Goal: Register for event/course

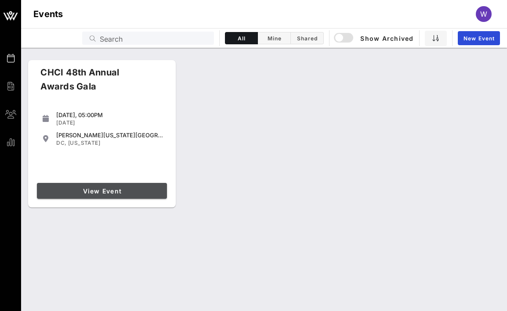
click at [82, 191] on span "View Event" at bounding box center [101, 190] width 123 height 7
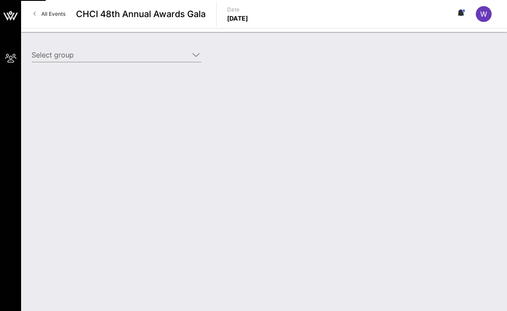
type input "Genentech (Genentech) [[PERSON_NAME], [EMAIL_ADDRESS][DOMAIN_NAME]]"
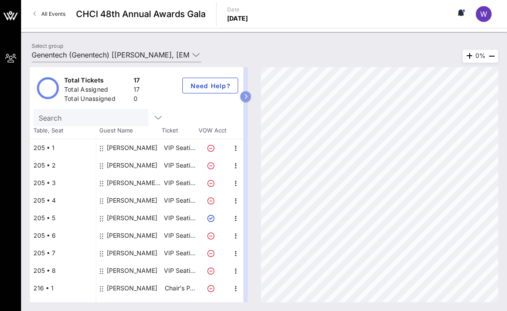
click at [246, 99] on button "button" at bounding box center [245, 96] width 11 height 11
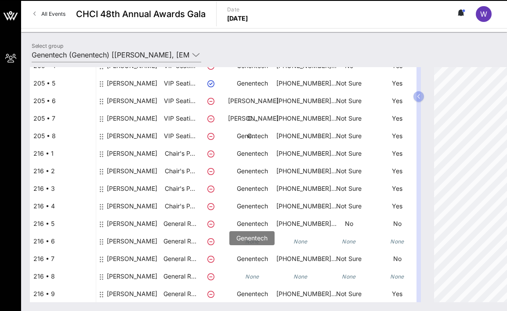
scroll to position [7, 0]
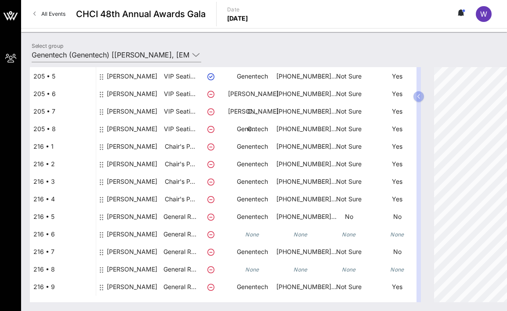
click at [253, 235] on icon "None" at bounding box center [252, 234] width 14 height 7
click at [252, 234] on icon "None" at bounding box center [252, 234] width 14 height 7
click at [135, 231] on div "[PERSON_NAME]" at bounding box center [132, 235] width 50 height 18
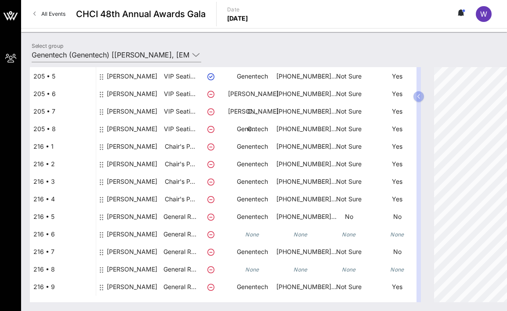
scroll to position [0, 0]
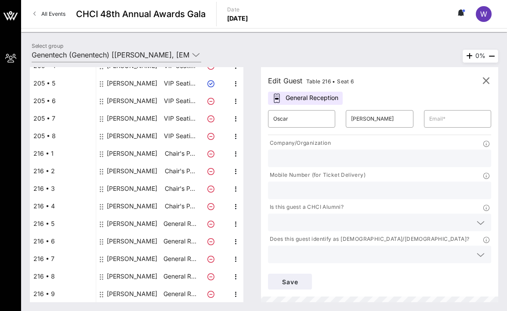
click at [338, 154] on input "text" at bounding box center [379, 158] width 213 height 11
type input "Genentech"
click at [296, 195] on input "text" at bounding box center [379, 190] width 213 height 11
click at [428, 105] on div "​" at bounding box center [457, 119] width 78 height 28
click at [451, 119] on input "text" at bounding box center [457, 119] width 57 height 14
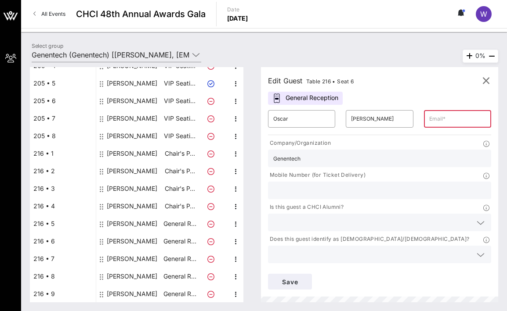
click at [292, 191] on input "text" at bounding box center [379, 190] width 213 height 11
paste input "[PHONE_NUMBER]"
type input "[PHONE_NUMBER]"
click at [289, 228] on input "text" at bounding box center [372, 222] width 198 height 11
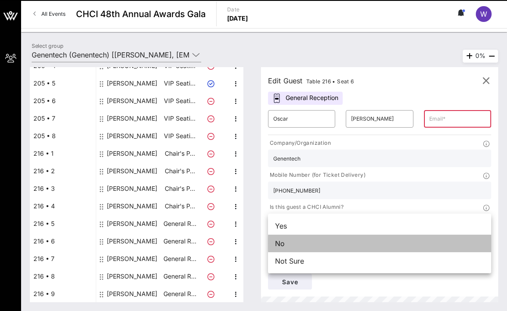
click at [284, 246] on div "No" at bounding box center [379, 244] width 223 height 18
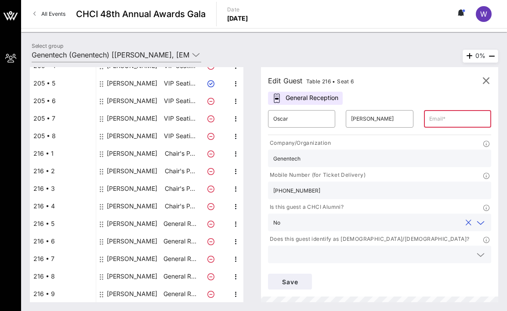
click at [285, 248] on div at bounding box center [379, 255] width 213 height 18
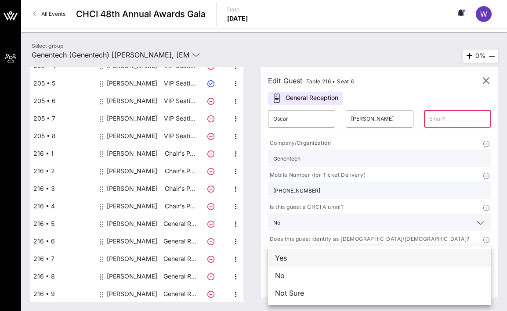
click at [281, 256] on div "Yes" at bounding box center [379, 258] width 223 height 18
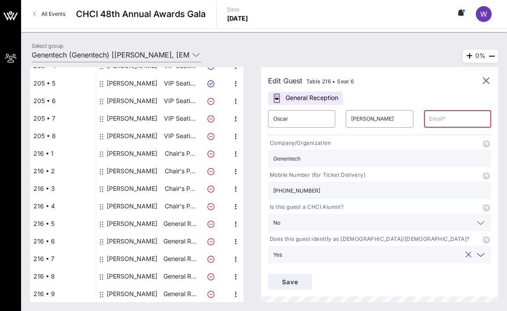
scroll to position [28, 0]
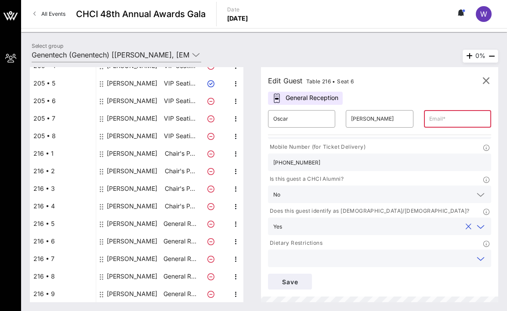
click at [288, 259] on input "text" at bounding box center [372, 258] width 198 height 11
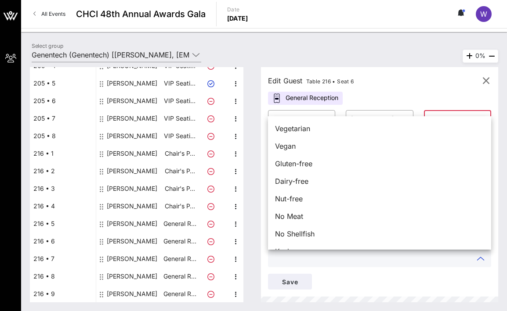
scroll to position [61, 0]
click at [378, 81] on div "Edit Guest Table 216 • Seat 6" at bounding box center [379, 80] width 223 height 13
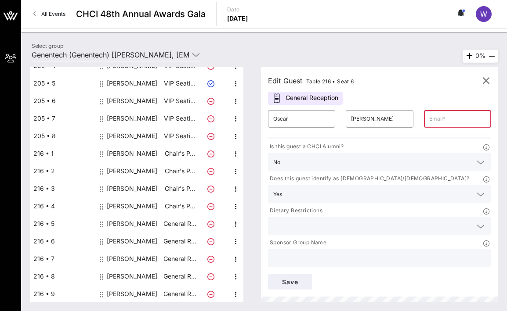
click at [296, 256] on input "text" at bounding box center [379, 257] width 213 height 11
type input "Genentech"
click at [291, 280] on span "Save" at bounding box center [290, 281] width 30 height 7
click at [449, 121] on input "text" at bounding box center [457, 119] width 57 height 14
paste input "[EMAIL_ADDRESS][DOMAIN_NAME]"
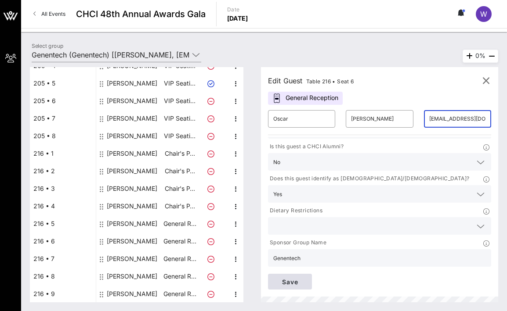
type input "[EMAIL_ADDRESS][DOMAIN_NAME]"
click at [296, 280] on span "Save" at bounding box center [290, 281] width 30 height 7
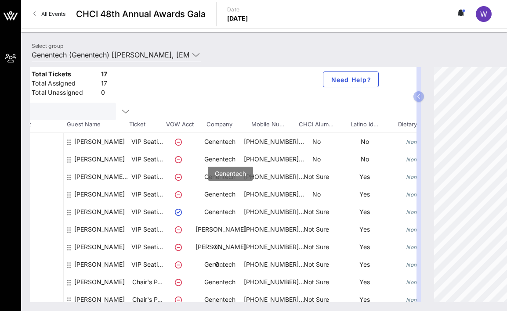
scroll to position [6, 84]
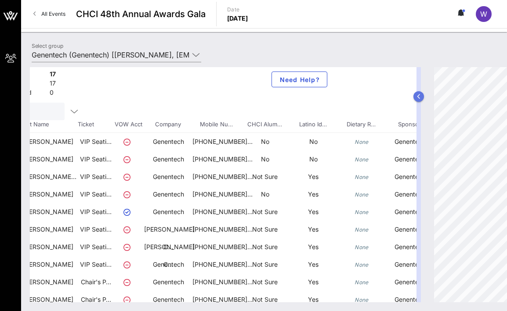
click at [419, 94] on icon "button" at bounding box center [419, 96] width 4 height 5
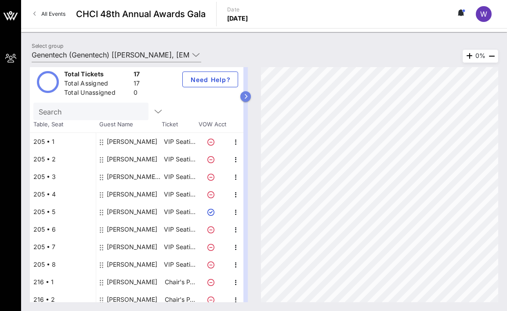
scroll to position [6, 0]
click at [239, 94] on div "Total Tickets 17 Total Assigned 17 Total Unassigned 0 Need Help?" at bounding box center [136, 82] width 213 height 42
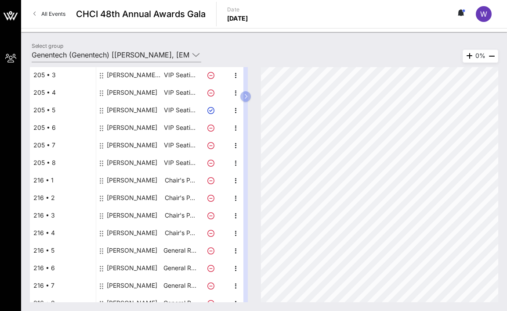
scroll to position [118, 0]
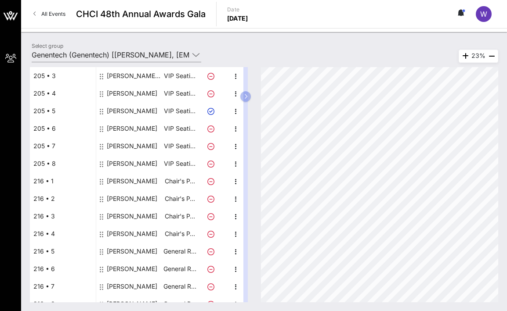
scroll to position [135, 0]
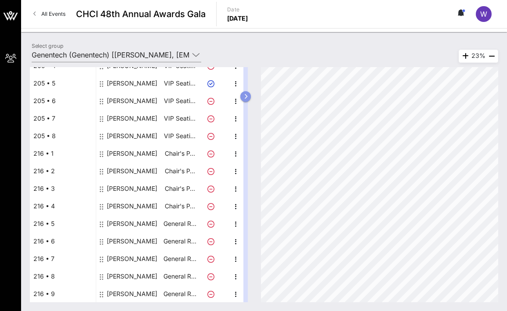
click at [245, 97] on icon "button" at bounding box center [246, 96] width 4 height 5
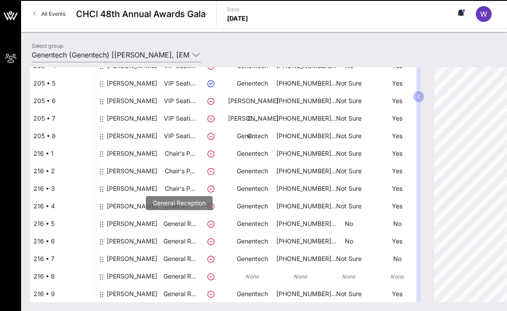
scroll to position [7, 0]
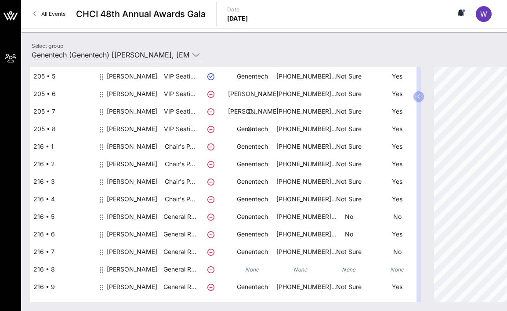
click at [143, 270] on div "[PERSON_NAME]" at bounding box center [132, 270] width 50 height 18
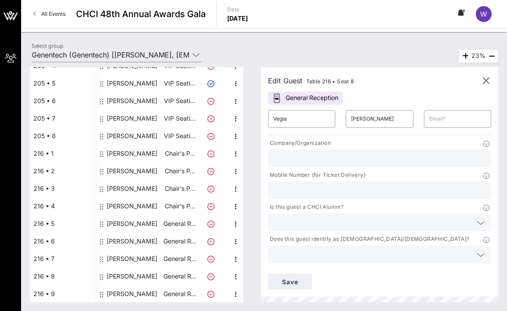
scroll to position [0, 0]
click at [305, 156] on input "text" at bounding box center [379, 158] width 213 height 11
type input "Genentech"
paste input "[PHONE_NUMBER]"
type input "[PHONE_NUMBER]"
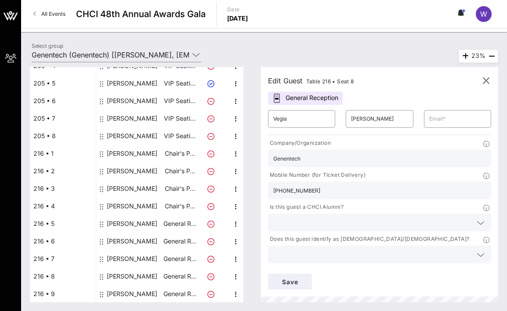
click at [276, 223] on input "text" at bounding box center [372, 222] width 198 height 11
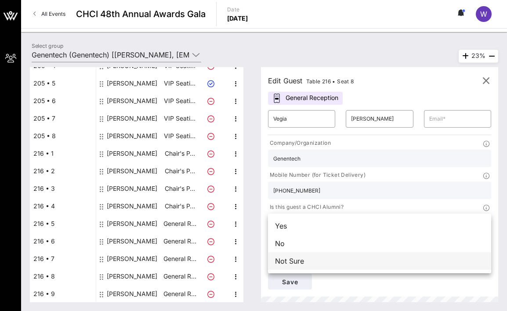
click at [281, 263] on div "Not Sure" at bounding box center [379, 261] width 223 height 18
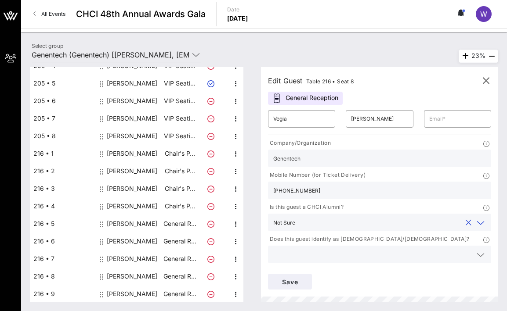
click at [289, 256] on input "text" at bounding box center [372, 254] width 198 height 11
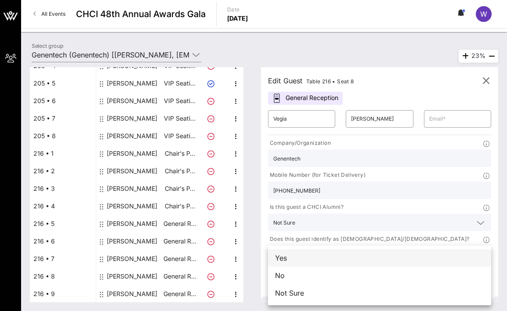
click at [285, 261] on div "Yes" at bounding box center [379, 258] width 223 height 18
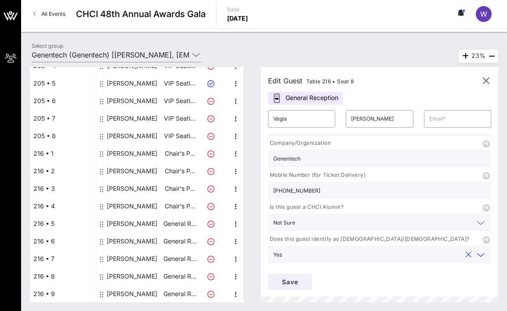
scroll to position [61, 0]
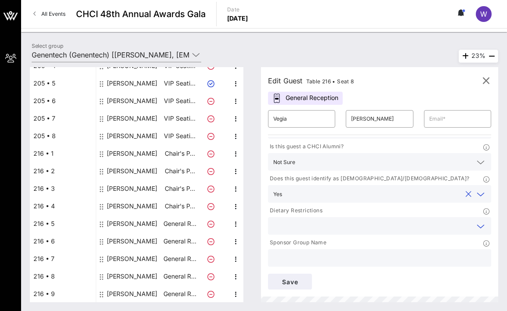
click at [295, 224] on input "text" at bounding box center [372, 225] width 198 height 11
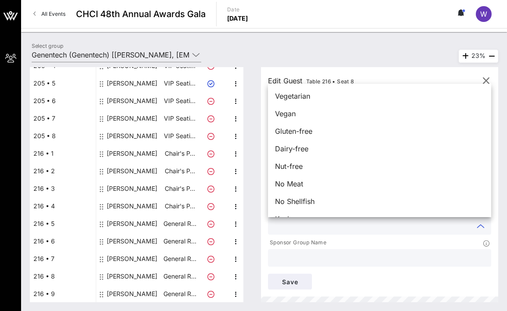
click at [293, 260] on input "text" at bounding box center [379, 257] width 213 height 11
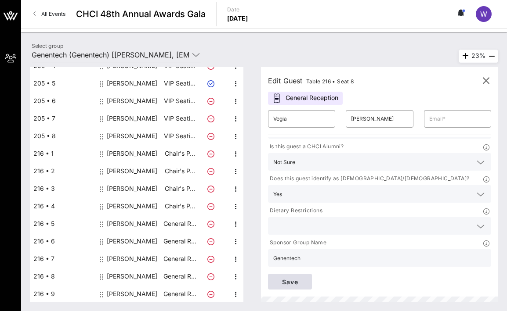
type input "Genentech"
click at [292, 282] on span "Save" at bounding box center [290, 281] width 30 height 7
click at [436, 120] on input "text" at bounding box center [457, 119] width 57 height 14
paste input "[EMAIL_ADDRESS][DOMAIN_NAME]"
type input "[EMAIL_ADDRESS][DOMAIN_NAME]"
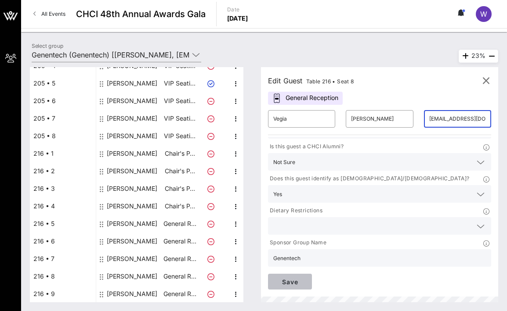
click at [280, 285] on span "Save" at bounding box center [290, 281] width 30 height 7
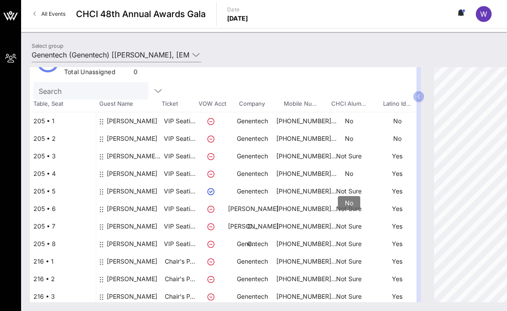
scroll to position [0, 0]
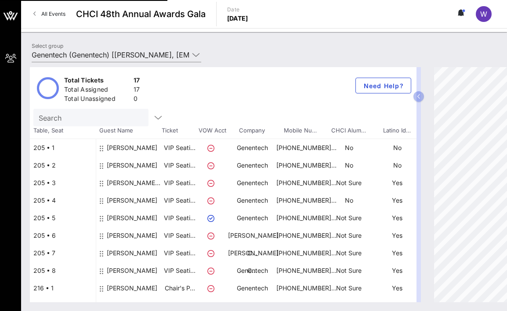
click at [131, 220] on div "[PERSON_NAME]" at bounding box center [132, 221] width 50 height 25
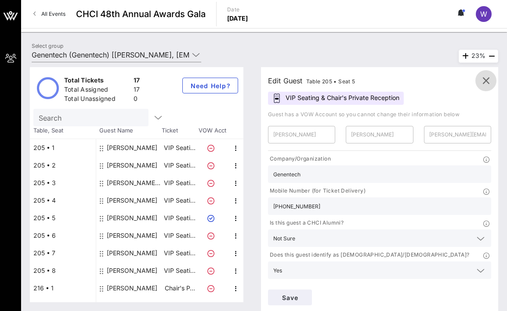
click at [487, 79] on icon "button" at bounding box center [485, 81] width 11 height 11
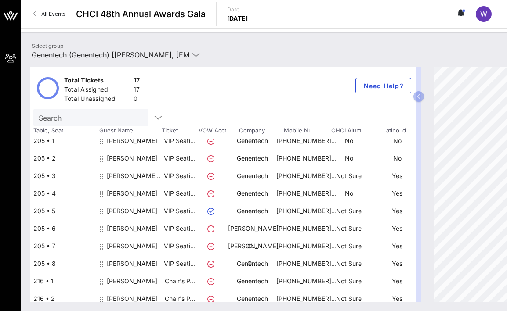
scroll to position [135, 0]
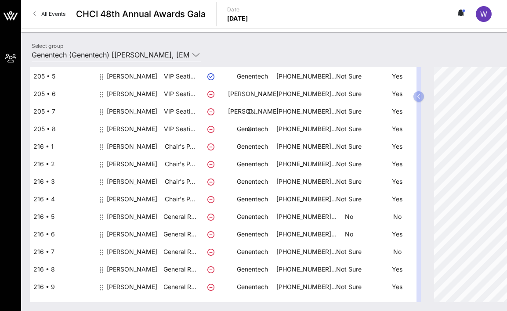
click at [125, 285] on div "[PERSON_NAME]" at bounding box center [132, 290] width 50 height 25
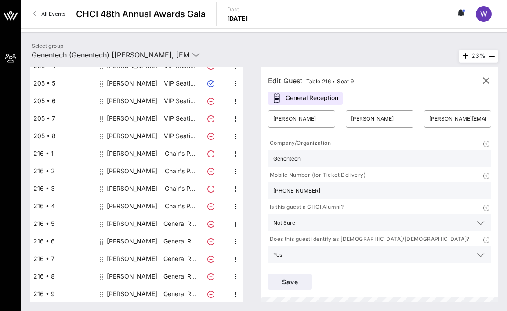
scroll to position [0, 0]
click at [296, 120] on input "[PERSON_NAME]" at bounding box center [301, 119] width 57 height 14
type input "[PERSON_NAME]"
type input "Crerand"
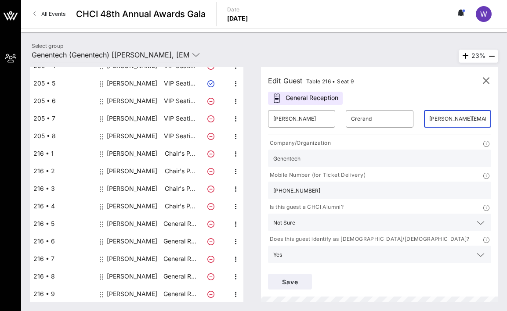
click at [447, 119] on input "[PERSON_NAME][EMAIL_ADDRESS][DOMAIN_NAME]" at bounding box center [457, 119] width 57 height 14
type input "[PERSON_NAME][EMAIL_ADDRESS][PERSON_NAME][DOMAIN_NAME]"
click at [310, 185] on input "[PHONE_NUMBER]" at bounding box center [379, 190] width 213 height 11
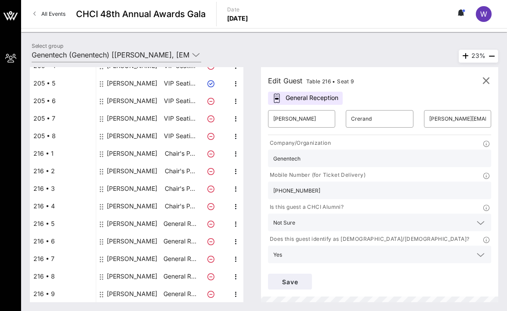
click at [310, 185] on input "[PHONE_NUMBER]" at bounding box center [379, 190] width 213 height 11
click at [294, 160] on input "Genentech" at bounding box center [379, 158] width 213 height 11
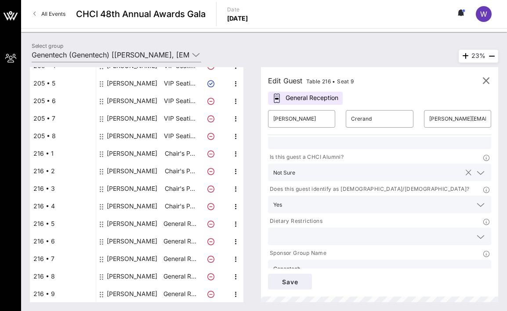
scroll to position [58, 0]
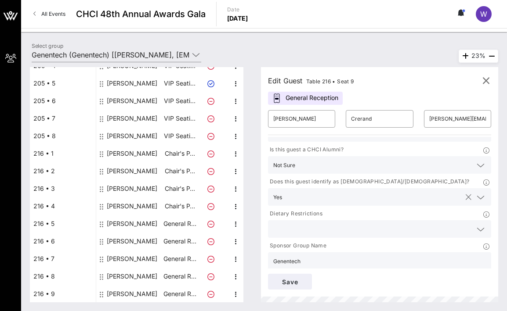
type input "Chief of Staff"
click at [305, 202] on input "text" at bounding box center [373, 196] width 176 height 11
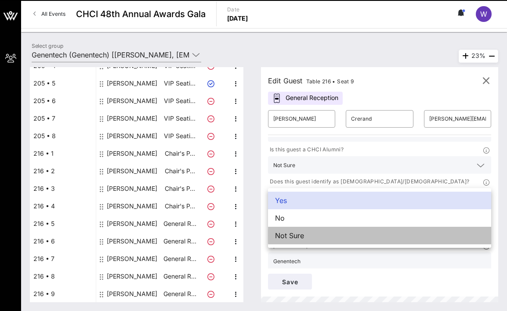
click at [299, 235] on div "Not Sure" at bounding box center [379, 236] width 223 height 18
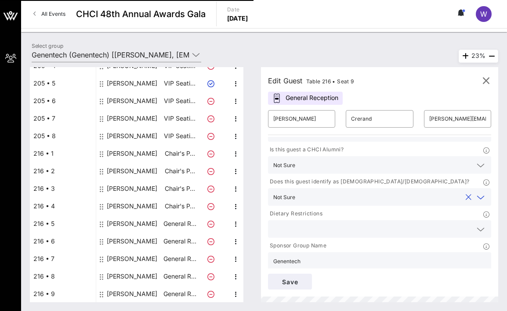
scroll to position [61, 0]
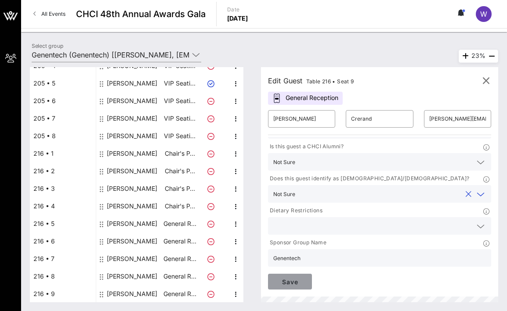
click at [287, 284] on span "Save" at bounding box center [290, 281] width 30 height 7
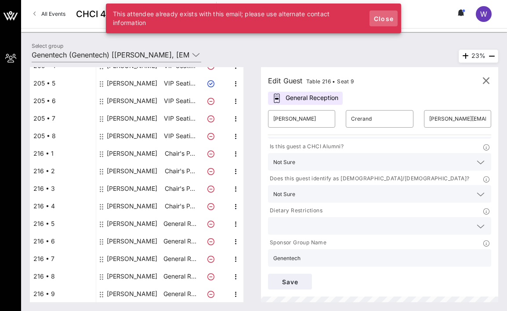
click at [386, 18] on span "Close" at bounding box center [383, 18] width 21 height 7
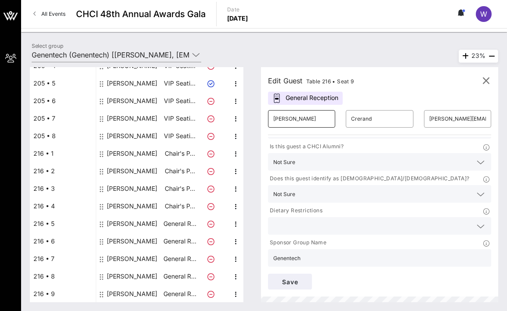
click at [306, 122] on input "[PERSON_NAME]" at bounding box center [301, 119] width 57 height 14
click at [307, 122] on input "[PERSON_NAME]" at bounding box center [301, 119] width 57 height 14
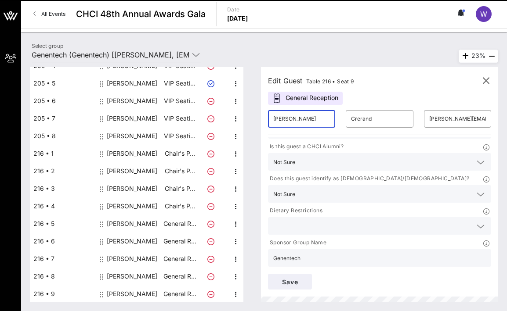
click at [307, 122] on input "[PERSON_NAME]" at bounding box center [301, 119] width 57 height 14
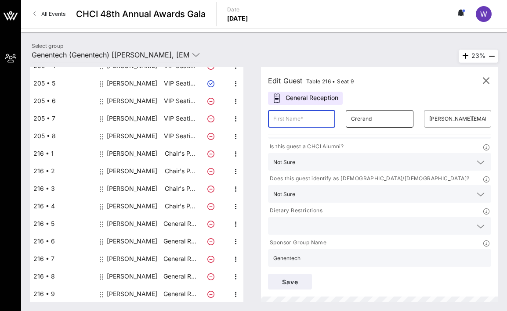
click at [356, 116] on input "Crerand" at bounding box center [379, 119] width 57 height 14
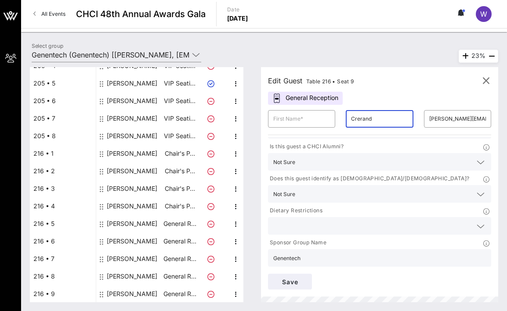
click at [356, 116] on input "Crerand" at bounding box center [379, 119] width 57 height 14
click at [457, 116] on input "[PERSON_NAME][EMAIL_ADDRESS][PERSON_NAME][DOMAIN_NAME]" at bounding box center [457, 119] width 57 height 14
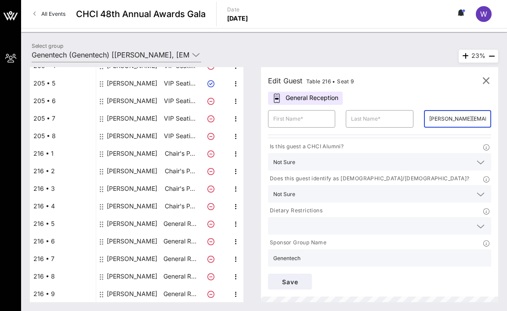
click at [457, 116] on input "[PERSON_NAME][EMAIL_ADDRESS][PERSON_NAME][DOMAIN_NAME]" at bounding box center [457, 119] width 57 height 14
click at [457, 115] on input "[PERSON_NAME][EMAIL_ADDRESS][PERSON_NAME][DOMAIN_NAME]" at bounding box center [457, 119] width 57 height 14
